Goal: Find specific page/section: Find specific page/section

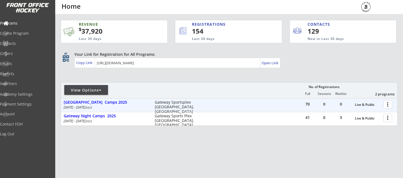
click at [389, 107] on div at bounding box center [389, 104] width 10 height 10
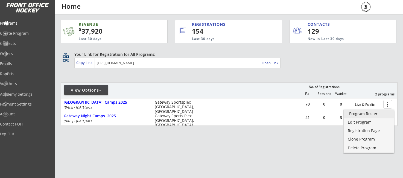
drag, startPoint x: 364, startPoint y: 114, endPoint x: 343, endPoint y: 115, distance: 20.9
click at [364, 114] on div "Program Roster" at bounding box center [368, 114] width 39 height 4
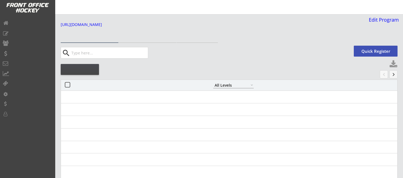
select select ""All Levels""
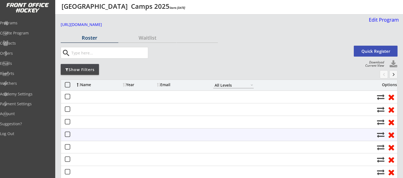
select select ""All Levels""
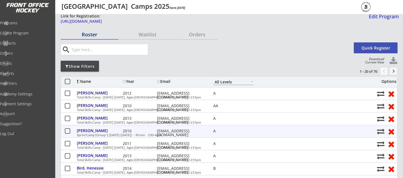
scroll to position [8, 0]
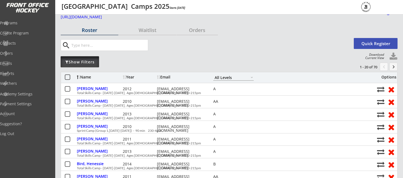
click at [88, 66] on div "Show Filters" at bounding box center [80, 61] width 38 height 11
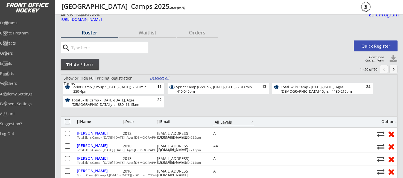
click at [293, 89] on div "Total Skills Camp - Aug 25-28, Ages 11-15yrs 1130-215pm" at bounding box center [319, 89] width 77 height 8
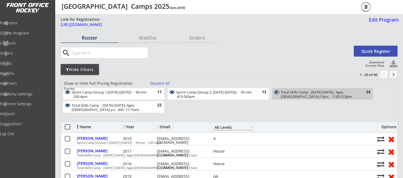
scroll to position [0, 0]
click at [252, 91] on div "Sprint Camp (Group 2, Aug 25-28) - 90 min 415-545pm" at bounding box center [215, 94] width 78 height 8
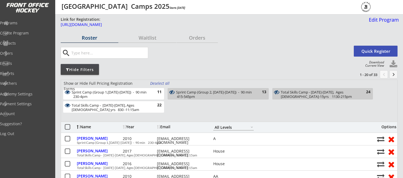
click at [144, 104] on div "Total Skills Camp - Aug 25-28, Ages 8-10 yrs 830 -11:15am" at bounding box center [111, 107] width 78 height 8
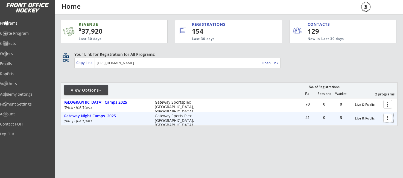
click at [386, 120] on div at bounding box center [389, 118] width 10 height 10
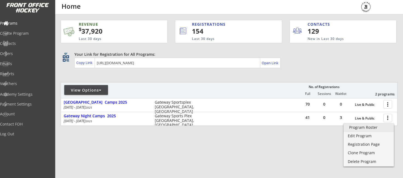
drag, startPoint x: 360, startPoint y: 128, endPoint x: 6, endPoint y: 137, distance: 353.5
click at [360, 128] on div "Program Roster" at bounding box center [368, 128] width 39 height 4
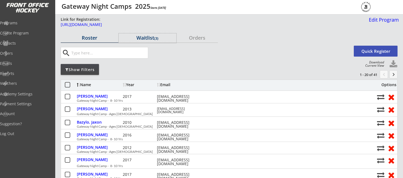
click at [141, 39] on div "Waitlist (3)" at bounding box center [148, 37] width 58 height 5
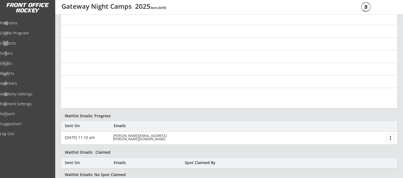
scroll to position [224, 0]
